Goal: Task Accomplishment & Management: Complete application form

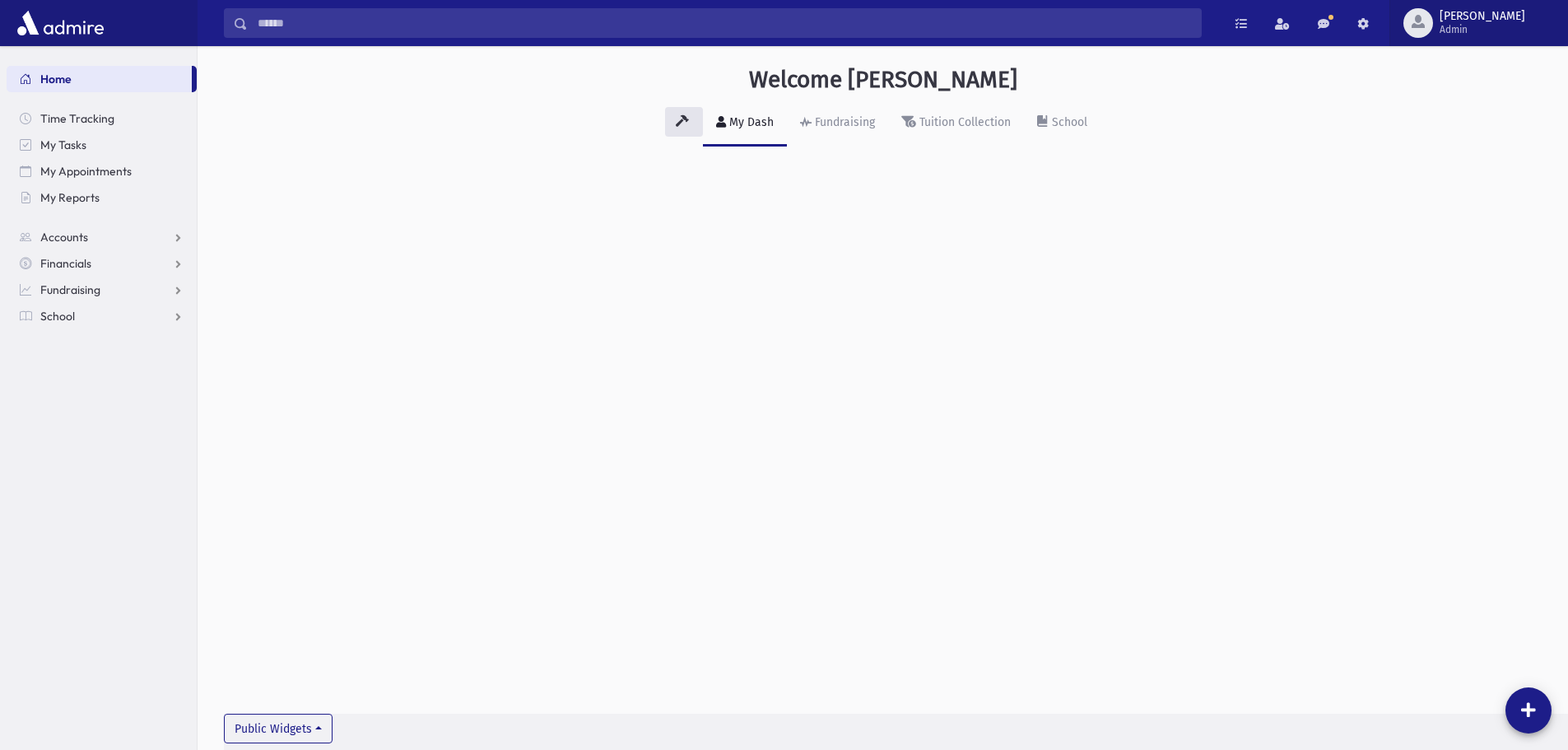
click at [1515, 33] on span "Admin" at bounding box center [1482, 30] width 86 height 13
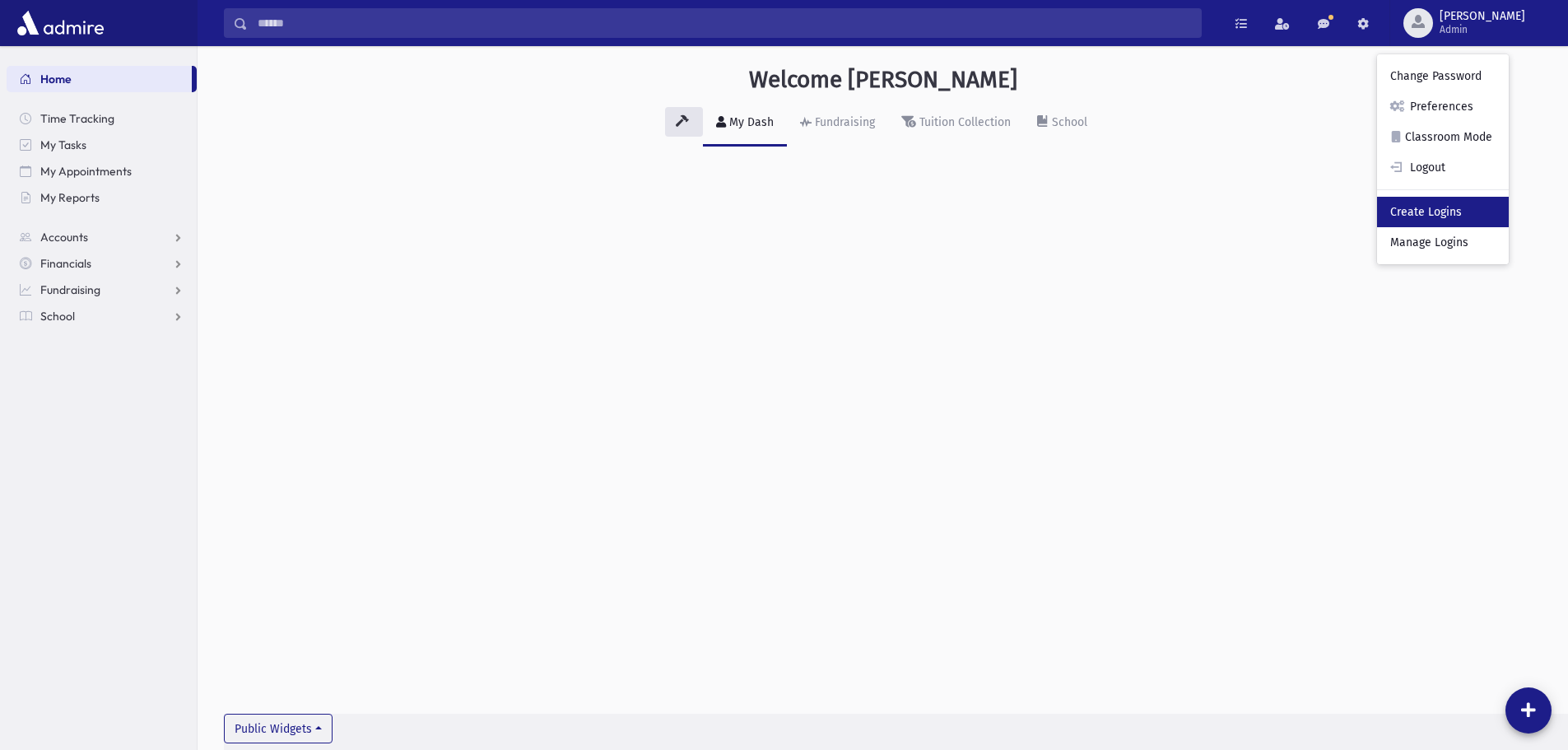
click at [1508, 214] on link "Create Logins" at bounding box center [1442, 212] width 132 height 31
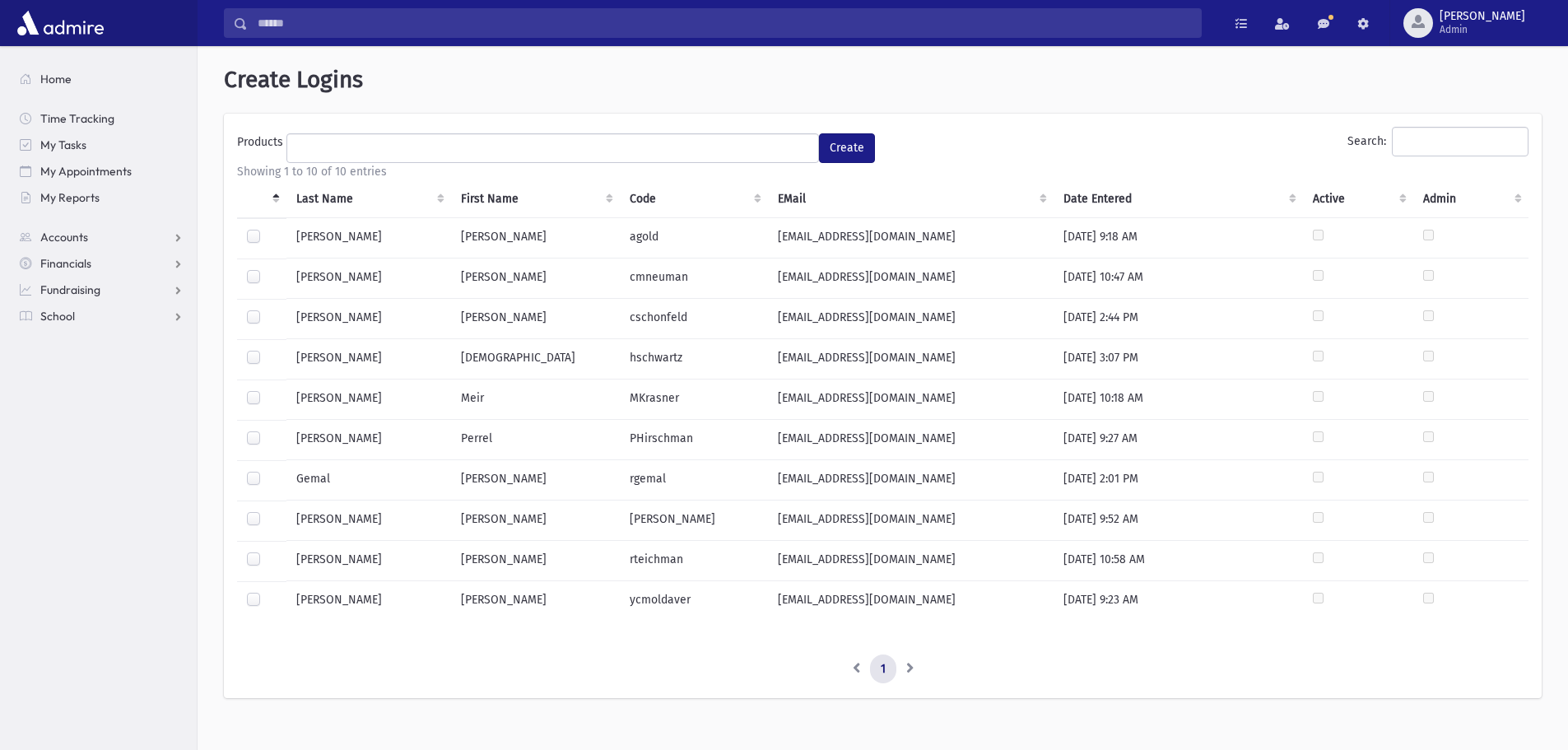
click at [267, 430] on label at bounding box center [267, 430] width 0 height 0
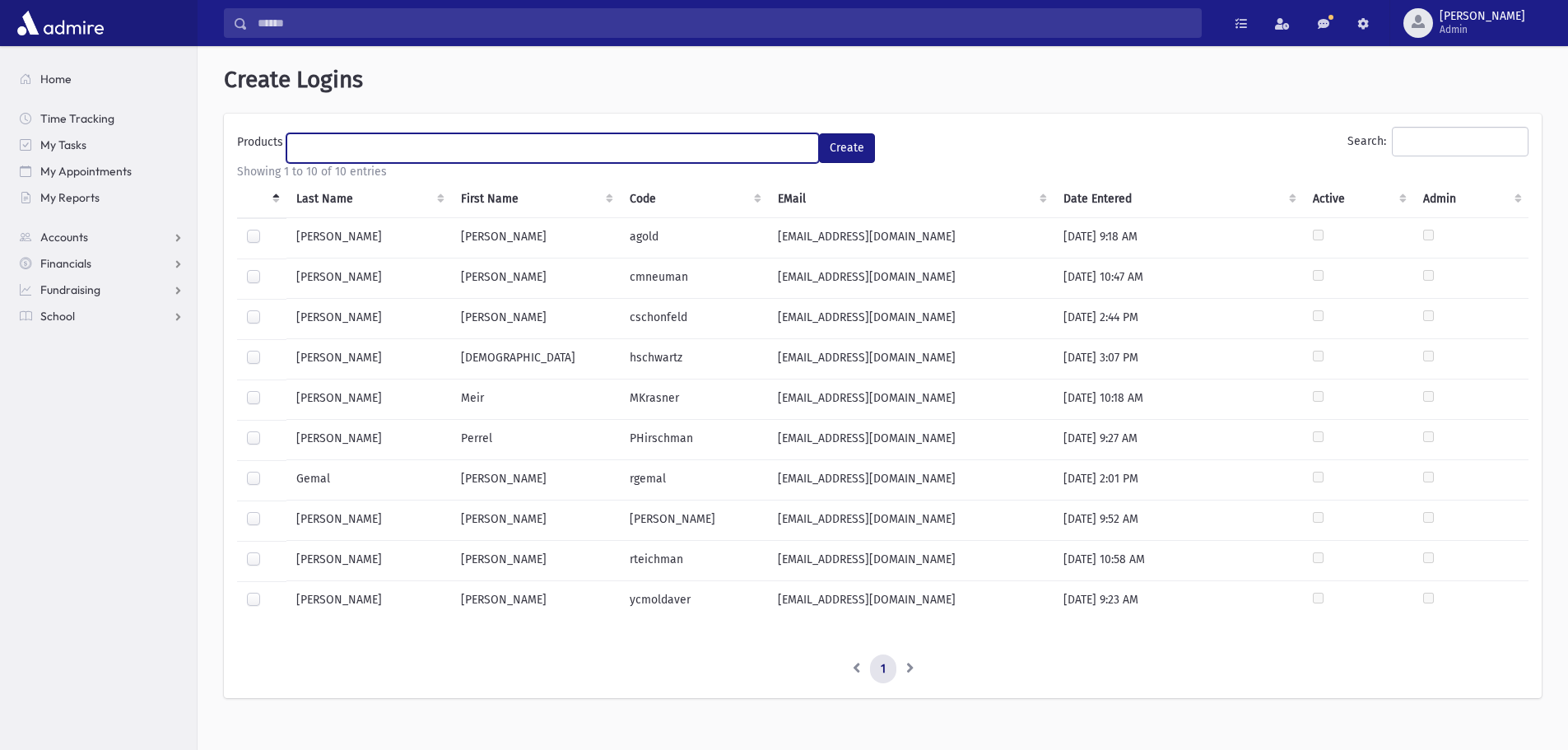
click at [326, 146] on ul at bounding box center [552, 146] width 531 height 24
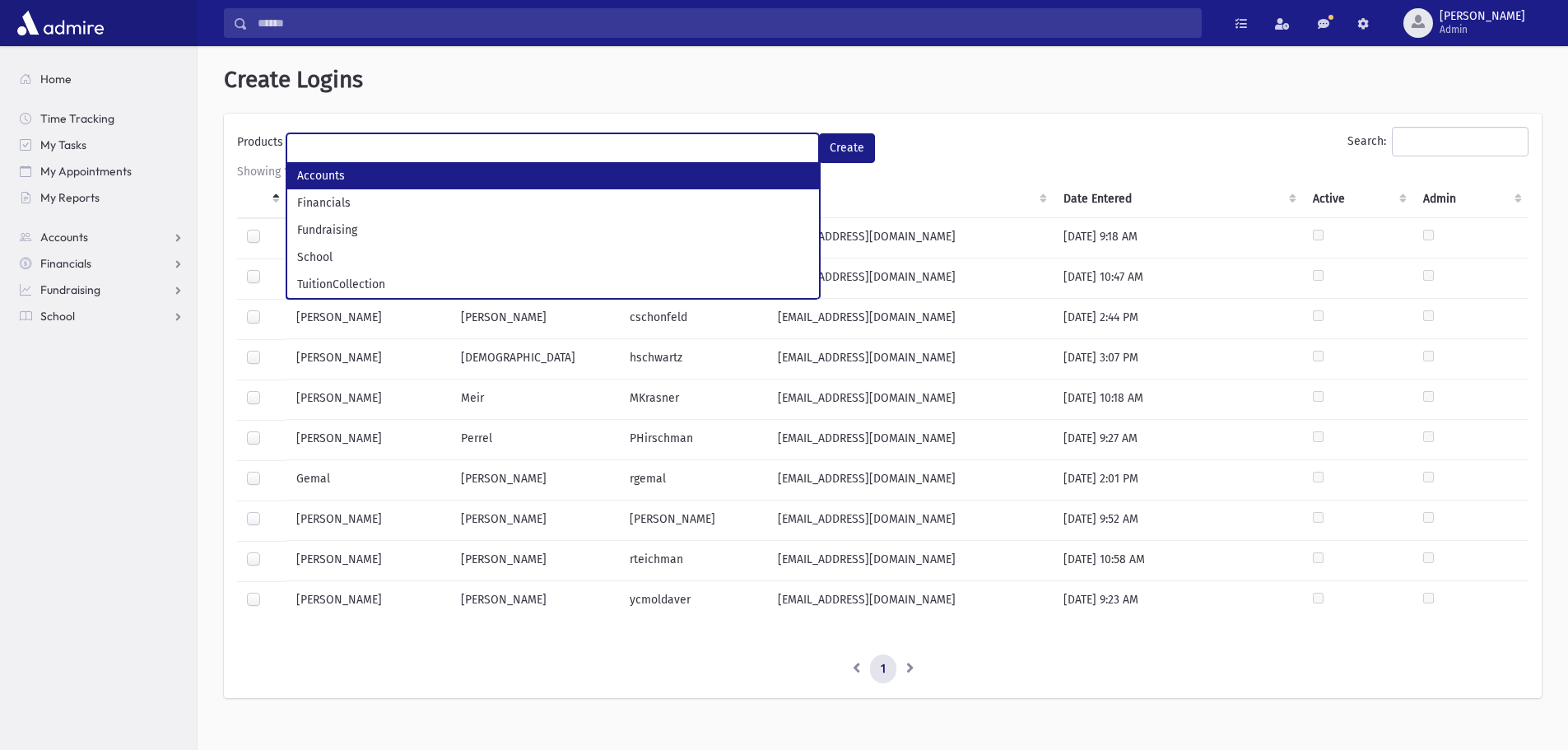
select select "*"
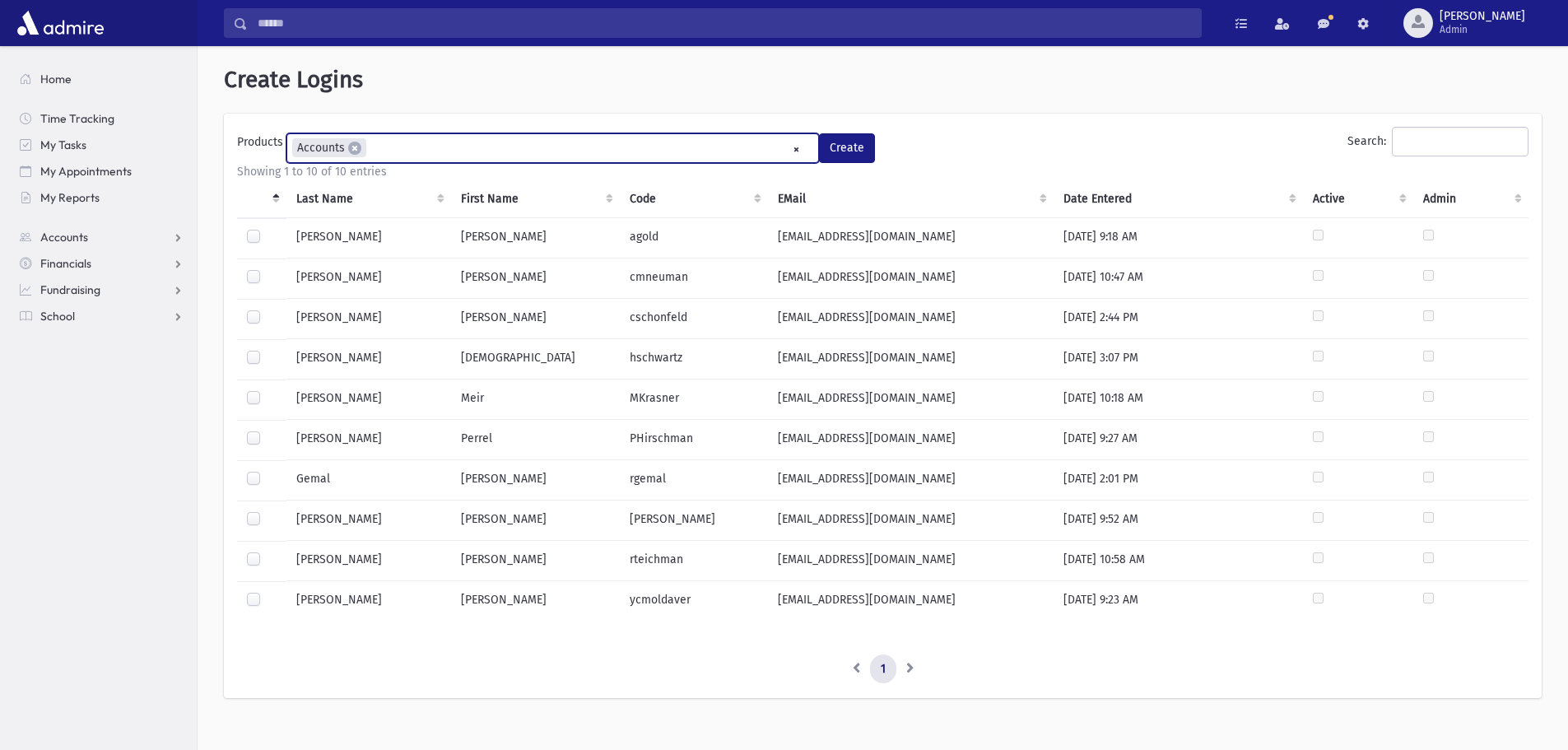
click at [396, 141] on ul "× × Accounts" at bounding box center [552, 147] width 531 height 27
click at [469, 153] on ul "× × Accounts × Financials" at bounding box center [552, 147] width 531 height 27
click at [437, 150] on span "×" at bounding box center [439, 148] width 13 height 13
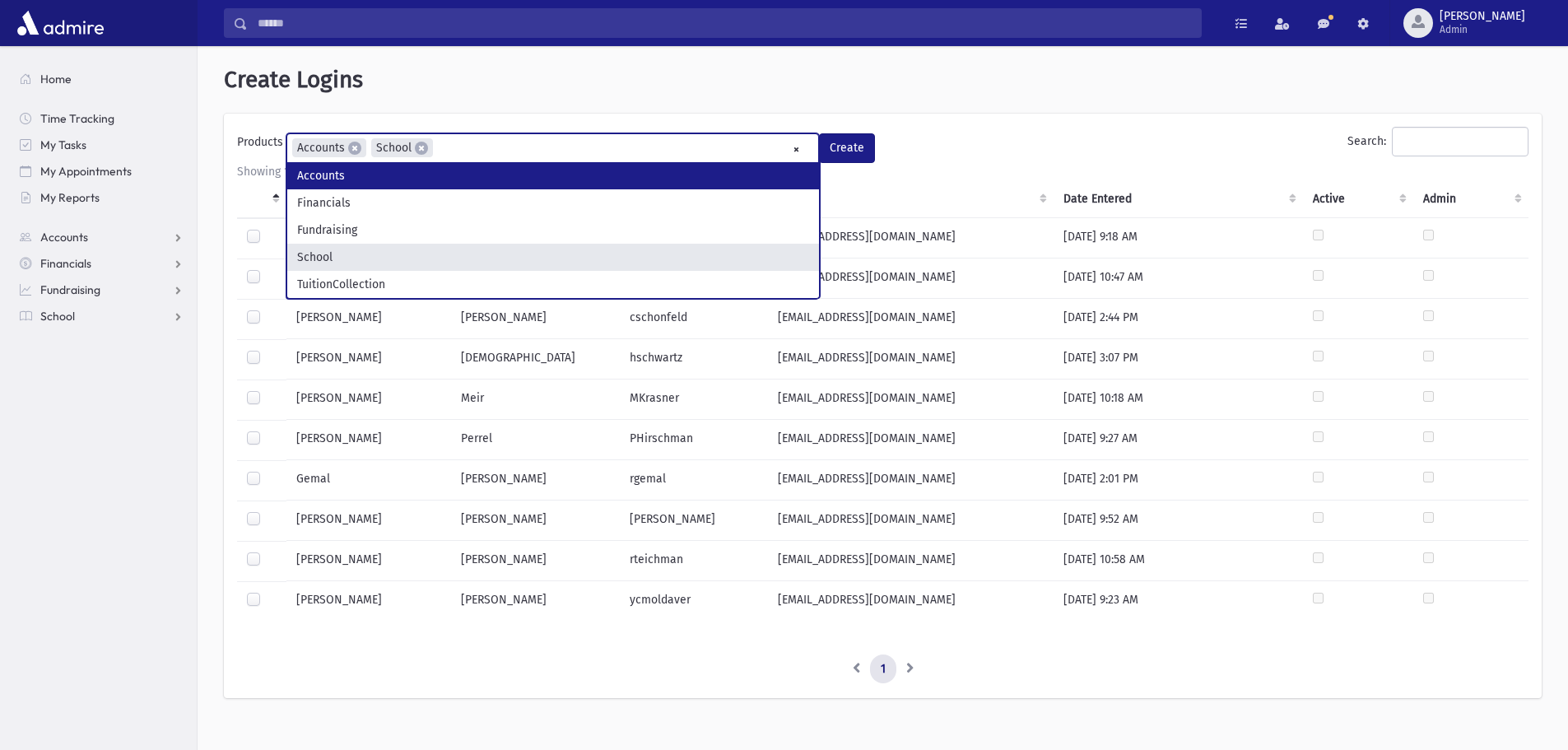
click at [472, 146] on ul "× × Accounts × School" at bounding box center [552, 147] width 531 height 27
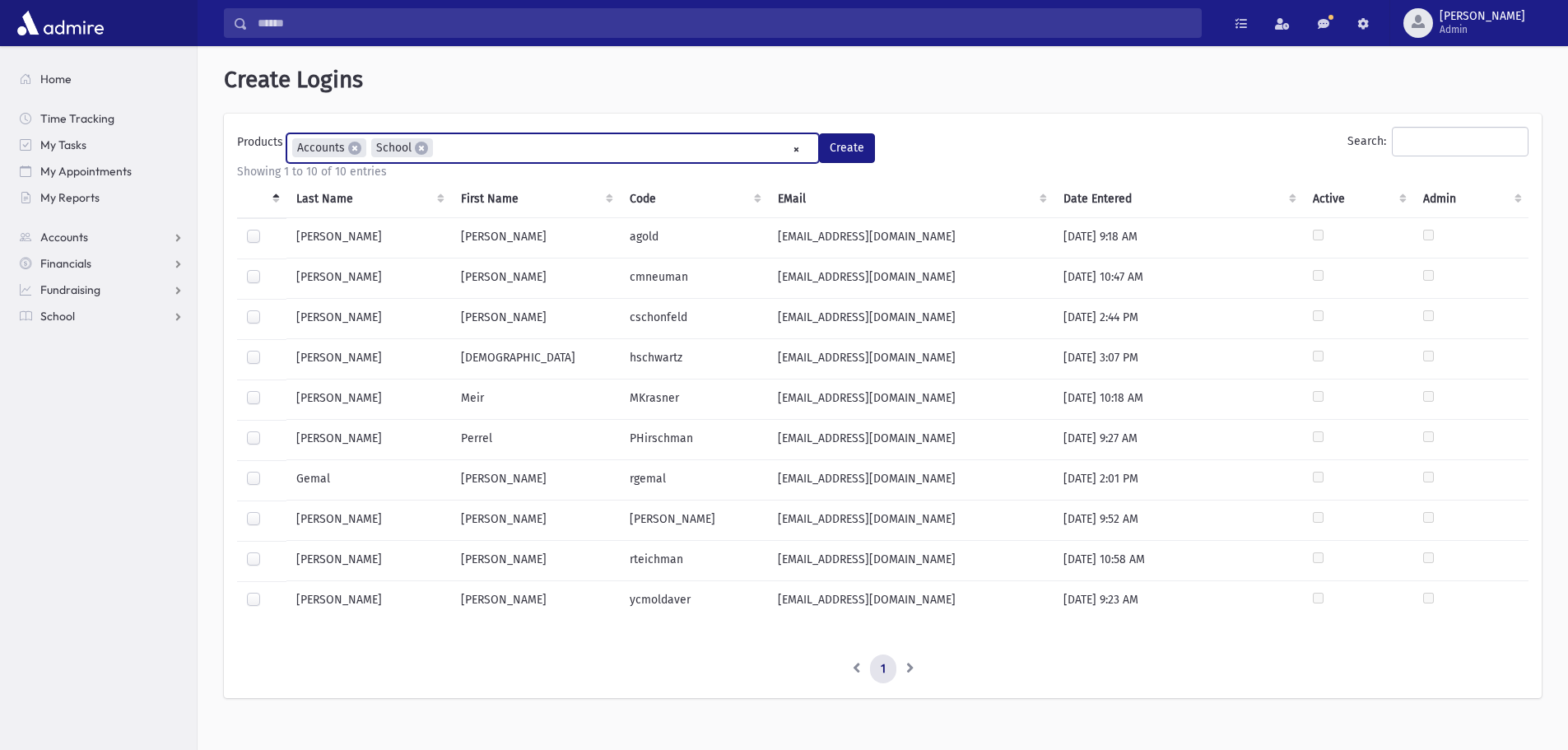
click at [472, 146] on ul "× × Accounts × School" at bounding box center [552, 147] width 531 height 27
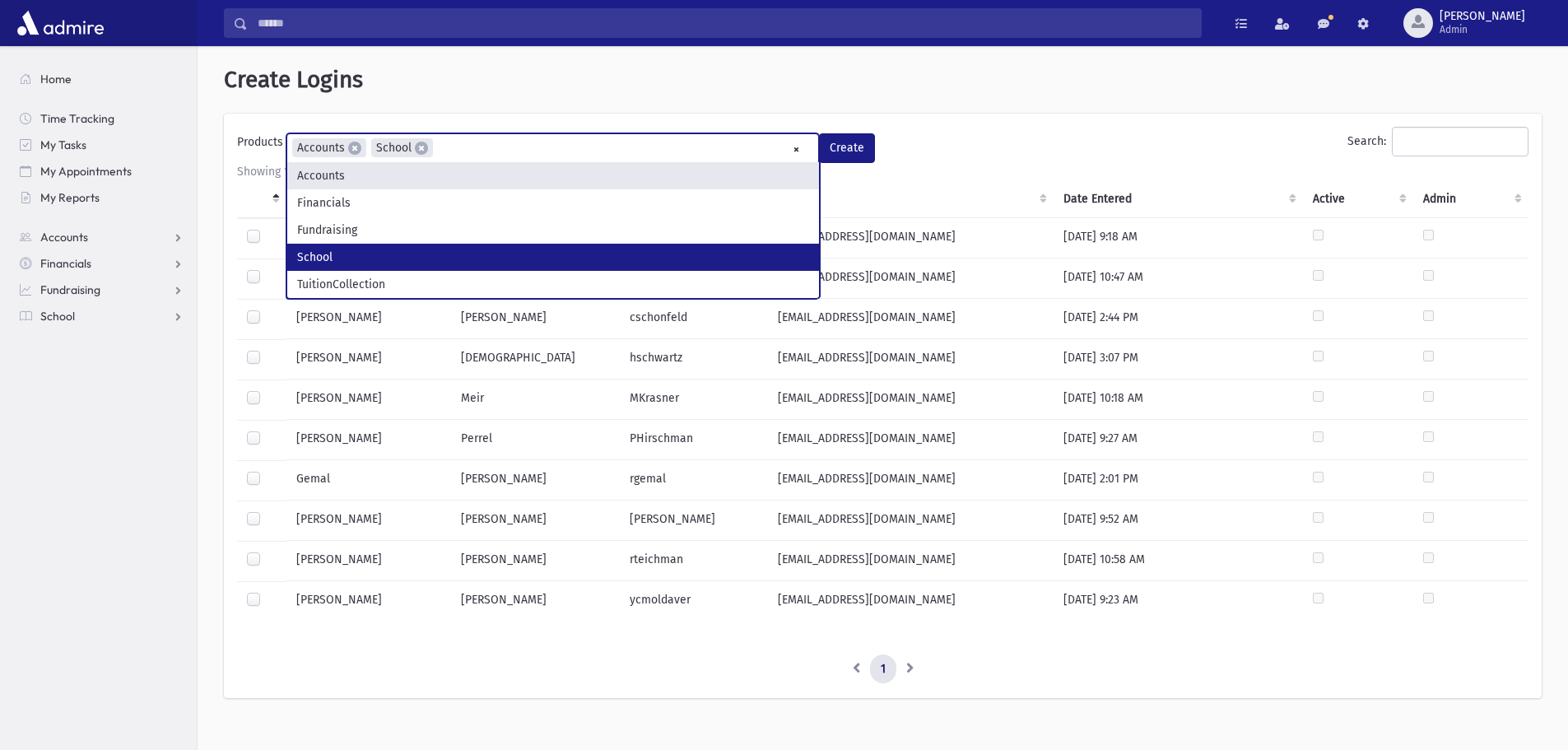
click at [912, 147] on div "Search:" at bounding box center [1211, 145] width 638 height 36
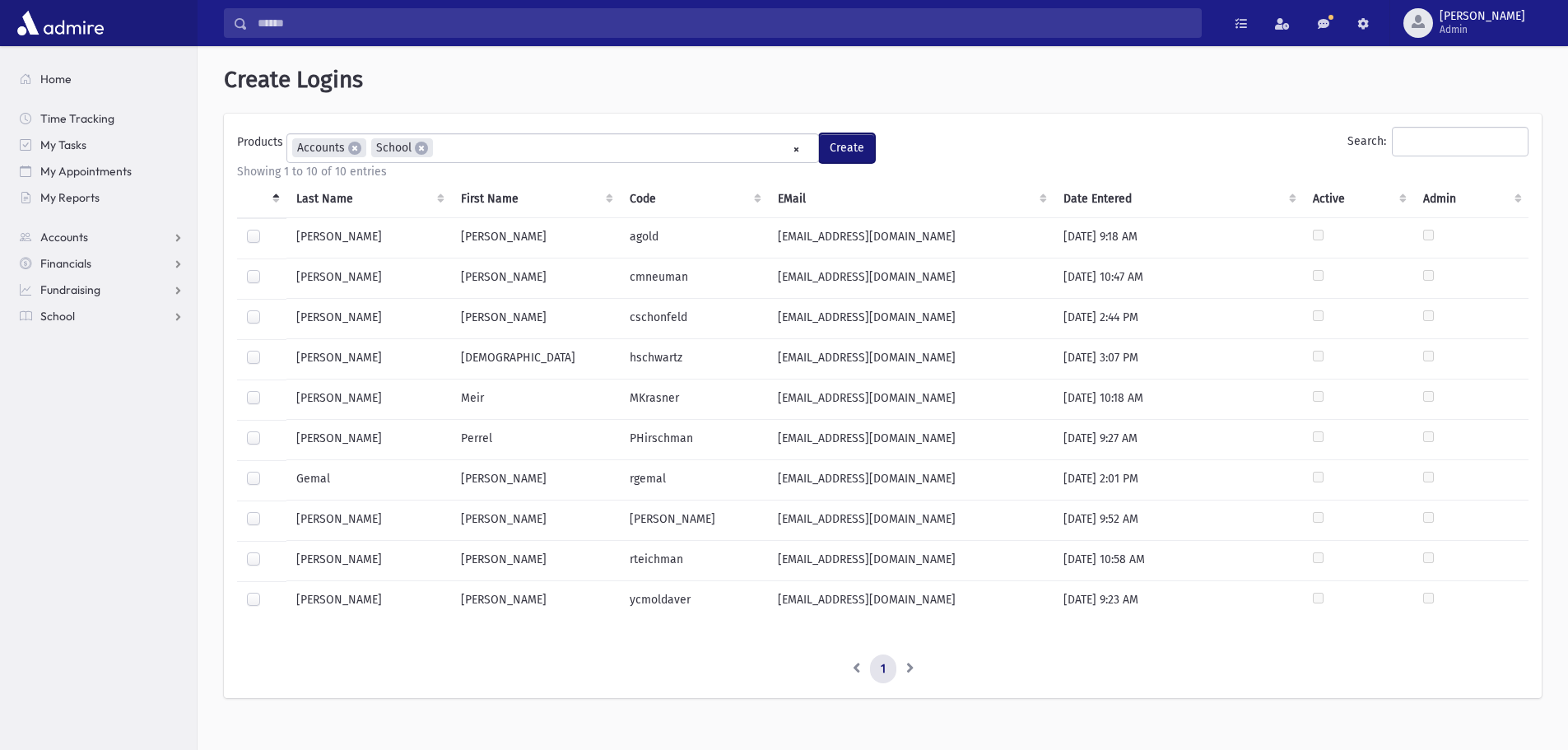
click at [836, 148] on button "Create" at bounding box center [847, 148] width 56 height 30
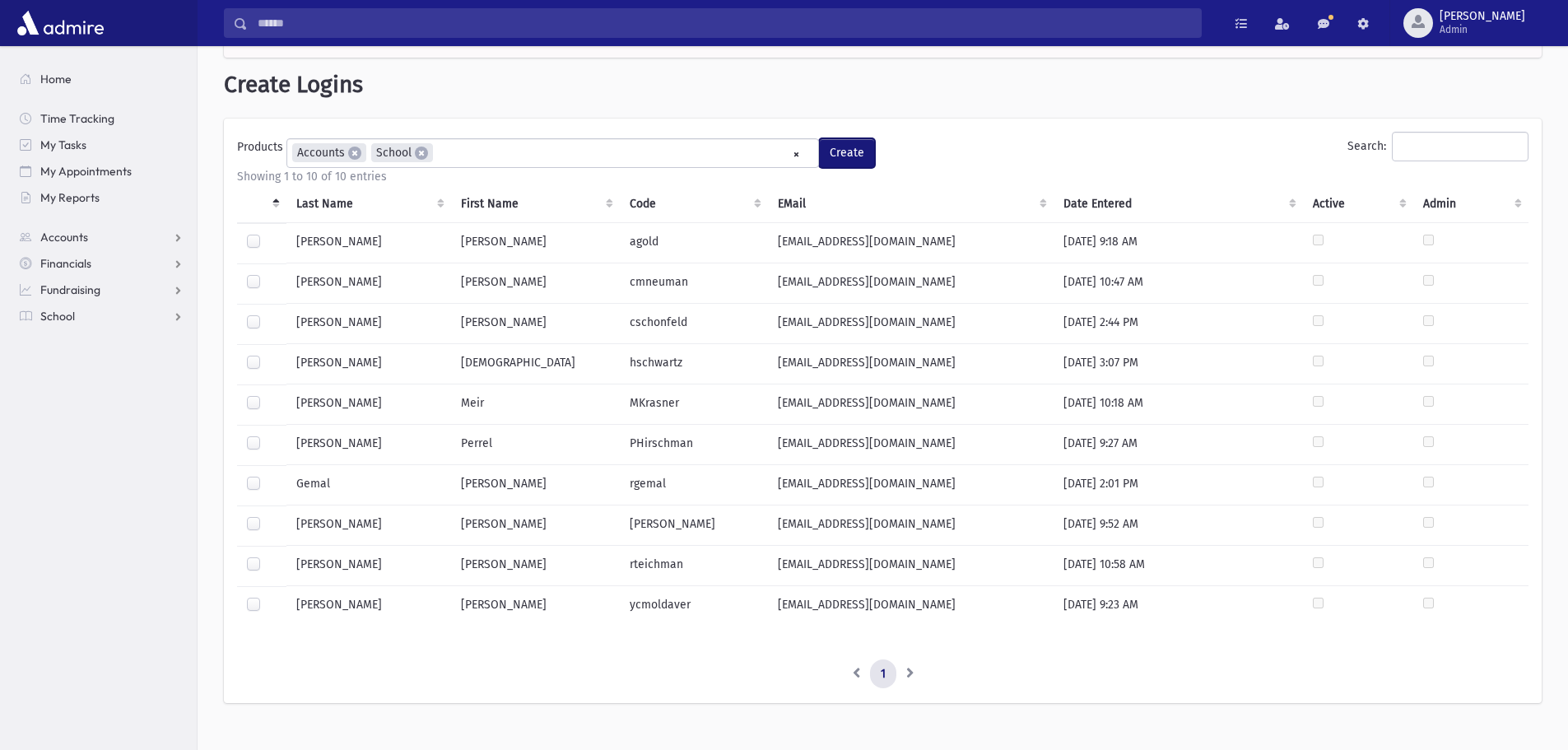
scroll to position [74, 0]
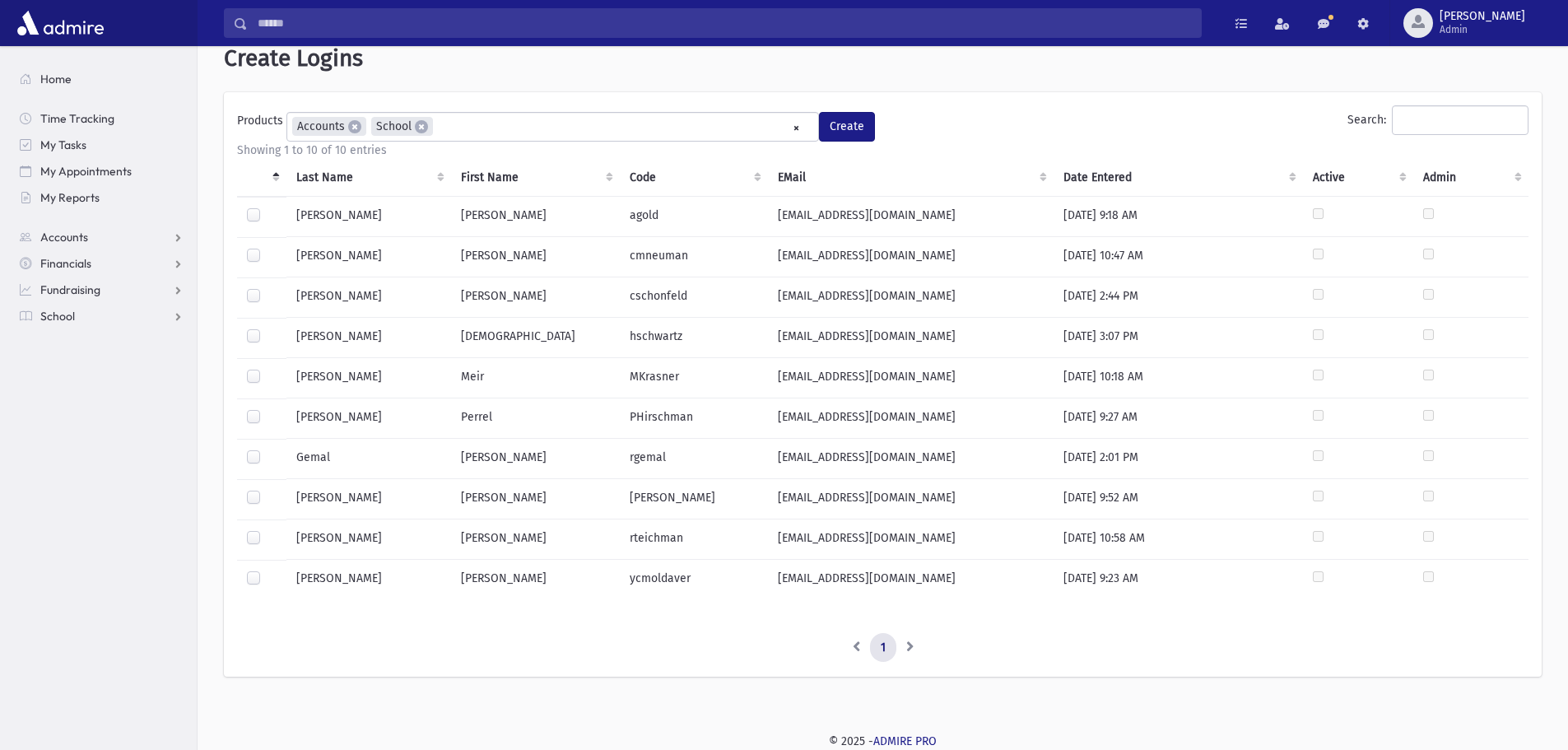
click at [267, 410] on label at bounding box center [267, 410] width 0 height 0
drag, startPoint x: 366, startPoint y: 427, endPoint x: 252, endPoint y: 417, distance: 114.4
click at [267, 410] on label at bounding box center [267, 410] width 0 height 0
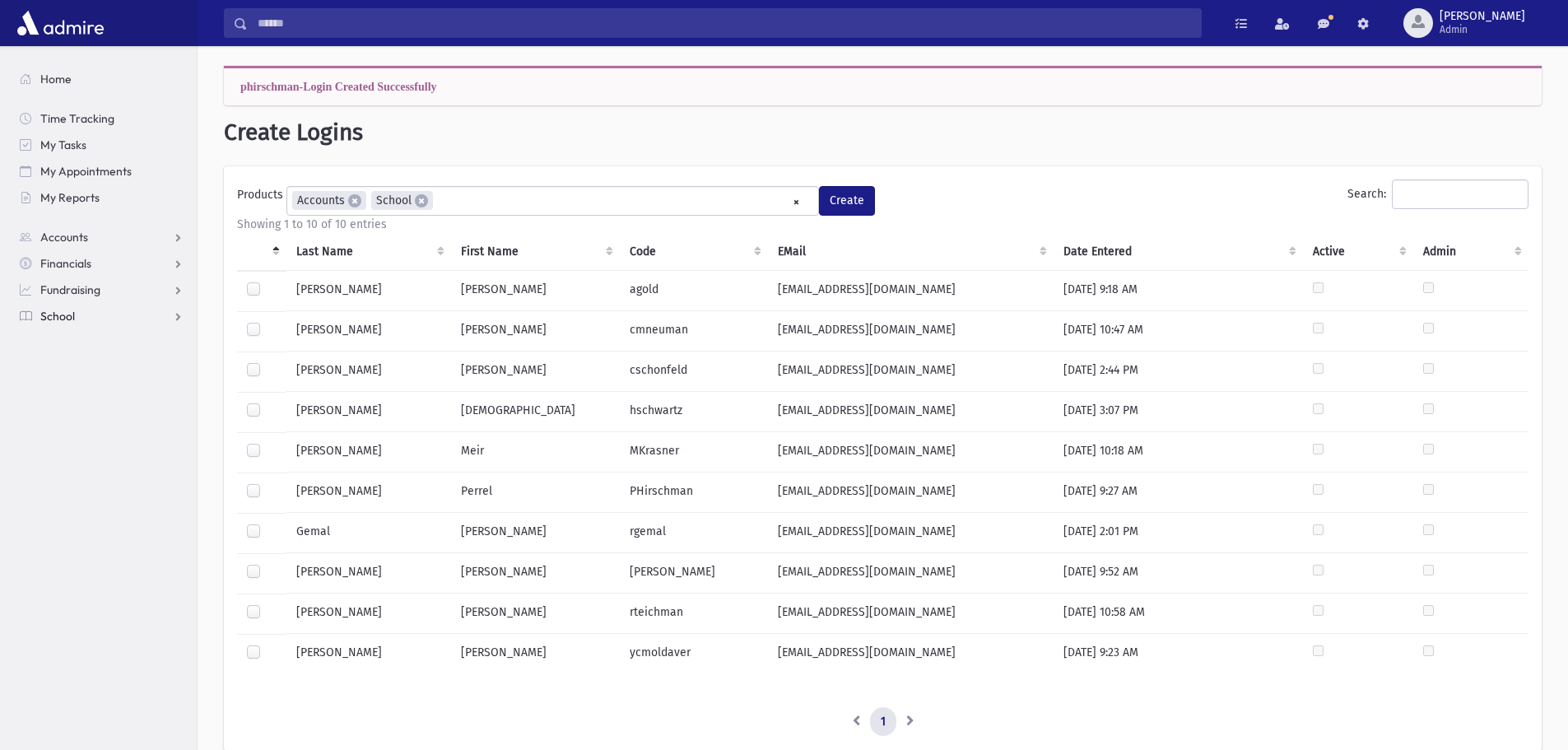
click at [57, 318] on span "School" at bounding box center [57, 316] width 35 height 15
